Goal: Check status: Check status

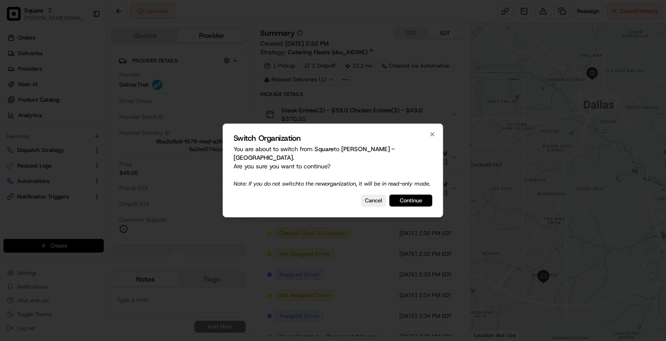
click at [409, 202] on button "Continue" at bounding box center [411, 201] width 43 height 12
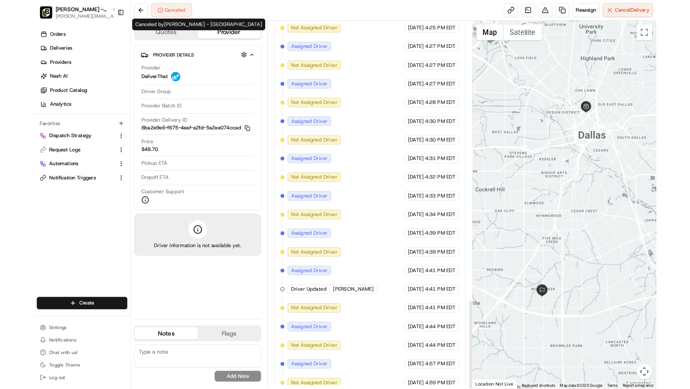
scroll to position [1320, 0]
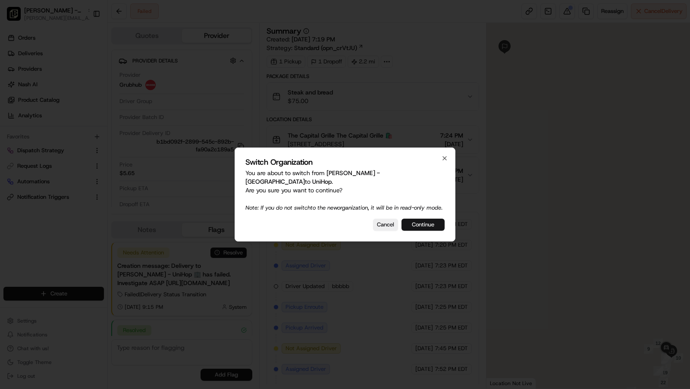
scroll to position [70, 0]
click at [420, 221] on button "Continue" at bounding box center [422, 224] width 43 height 12
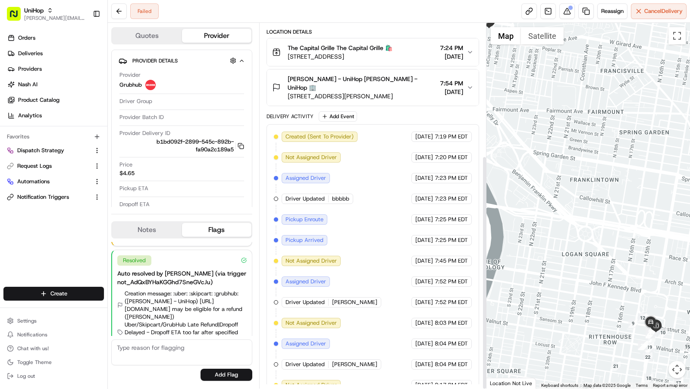
scroll to position [207, 0]
